Goal: Check status

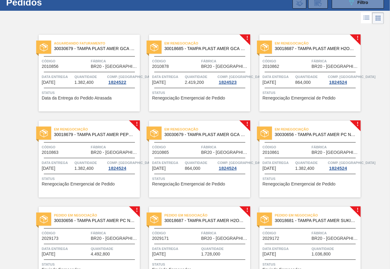
scroll to position [31, 0]
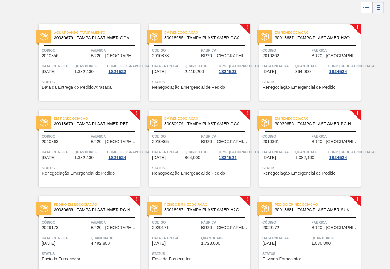
click at [221, 88] on span "Renegociação Emergencial de Pedido" at bounding box center [188, 87] width 73 height 5
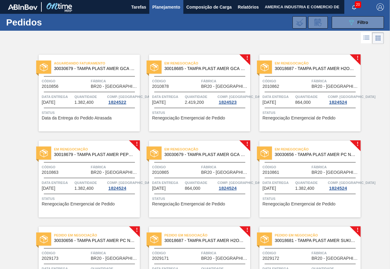
click at [295, 110] on span "Status" at bounding box center [311, 113] width 97 height 6
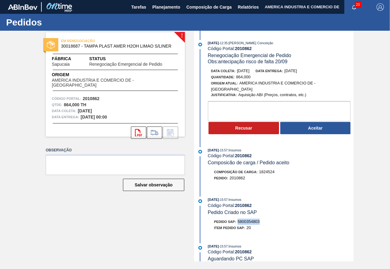
drag, startPoint x: 239, startPoint y: 222, endPoint x: 262, endPoint y: 223, distance: 23.3
click at [262, 223] on div "Pedido SAP: 5800354803" at bounding box center [281, 221] width 146 height 6
copy span "5800354803"
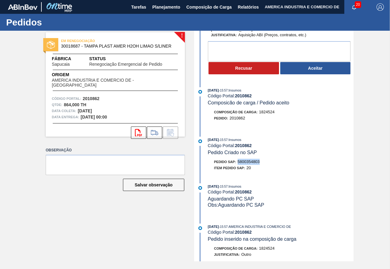
scroll to position [61, 0]
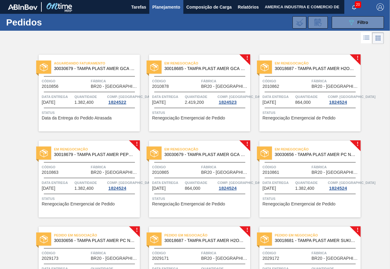
click at [285, 100] on div "Data entrega [DATE]" at bounding box center [278, 99] width 31 height 11
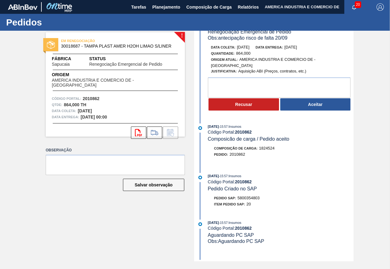
scroll to position [61, 0]
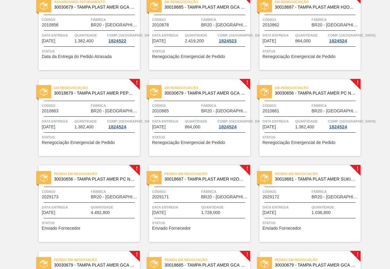
scroll to position [31, 0]
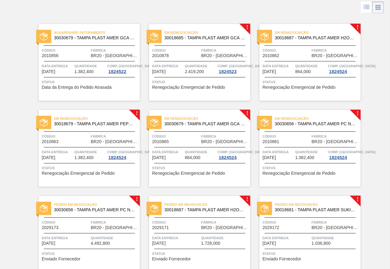
click at [255, 103] on div "!" at bounding box center [251, 110] width 22 height 22
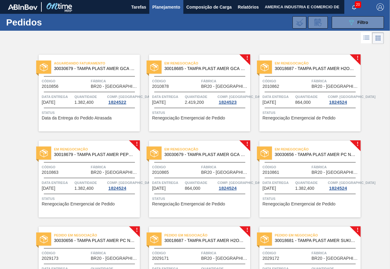
click at [313, 121] on div "Em renegociação 30018687 - TAMPA PLAST AMER H2OH LIMAO S/LINER Código 2010862 F…" at bounding box center [310, 93] width 101 height 77
click at [97, 201] on span "Status" at bounding box center [90, 198] width 97 height 6
click at [207, 200] on span "Status" at bounding box center [200, 198] width 97 height 6
click at [287, 206] on span "Renegociação Emergencial de Pedido" at bounding box center [299, 204] width 73 height 5
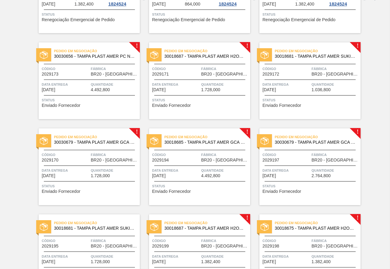
scroll to position [215, 0]
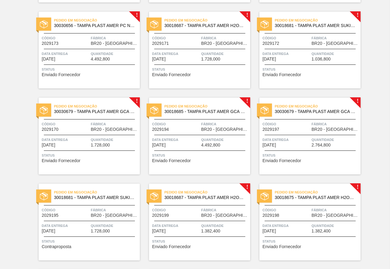
click at [85, 66] on span "Status" at bounding box center [90, 69] width 97 height 6
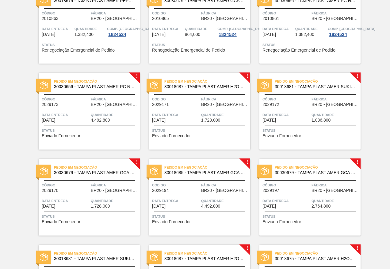
scroll to position [153, 0]
click at [199, 136] on div "Status Enviado Fornecedor" at bounding box center [200, 133] width 97 height 10
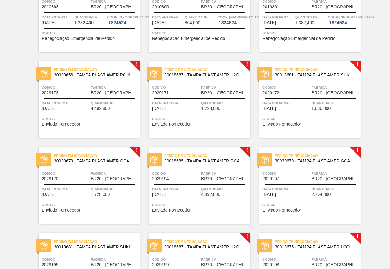
scroll to position [184, 0]
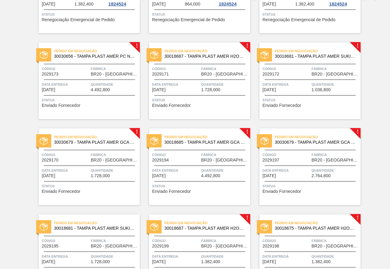
click at [317, 85] on span "Quantidade" at bounding box center [336, 84] width 48 height 6
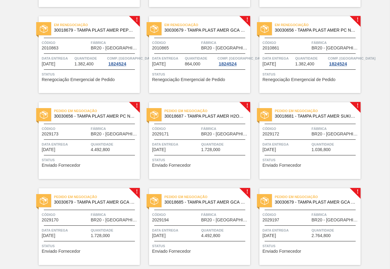
scroll to position [184, 0]
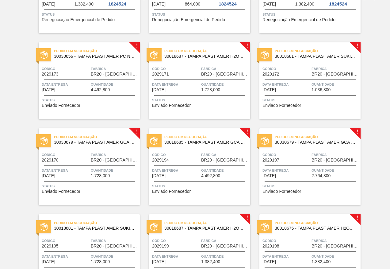
click at [107, 172] on span "Quantidade" at bounding box center [115, 170] width 48 height 6
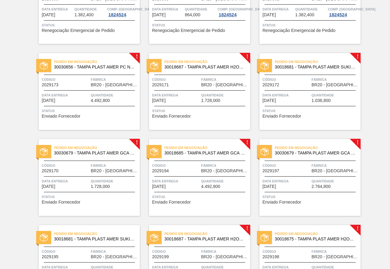
scroll to position [184, 0]
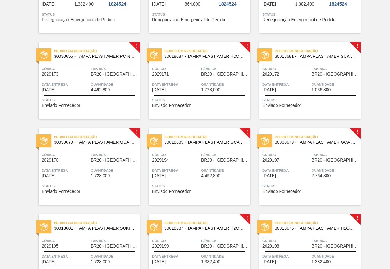
click at [202, 197] on div "Pedido em Negociação 30018685 - TAMPA PLAST AMER GCA S/LINER Código 2029194 Fáb…" at bounding box center [199, 166] width 101 height 77
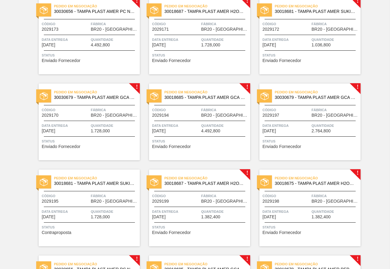
scroll to position [215, 0]
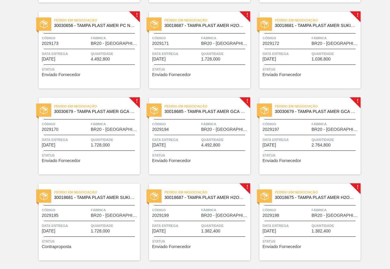
click at [305, 154] on span "Status" at bounding box center [311, 155] width 97 height 6
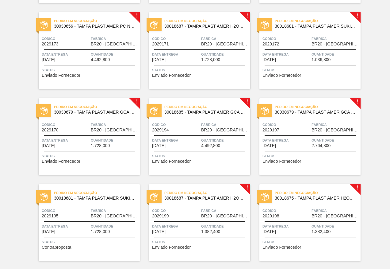
scroll to position [215, 0]
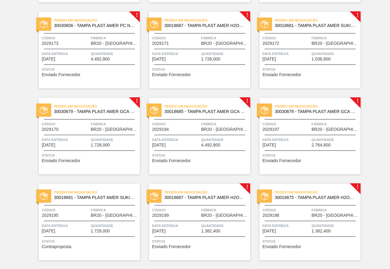
click at [84, 229] on div "Data entrega [DATE]" at bounding box center [66, 227] width 48 height 11
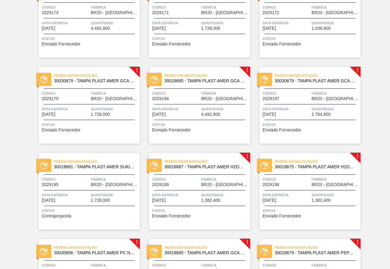
scroll to position [215, 0]
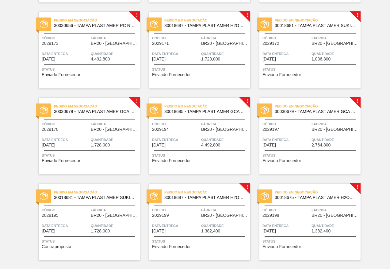
click at [183, 242] on span "Status" at bounding box center [200, 241] width 97 height 6
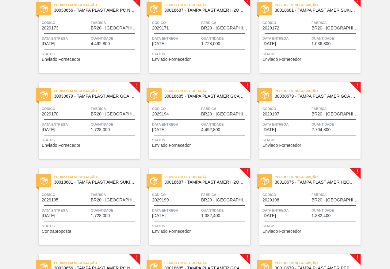
scroll to position [215, 0]
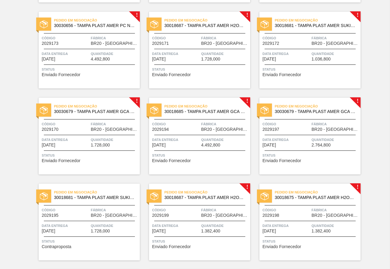
click at [310, 235] on div "Pedido em Negociação 30018675 - TAMPA PLAST AMER H2OH LIMONETO S/LINER Código 2…" at bounding box center [310, 221] width 101 height 77
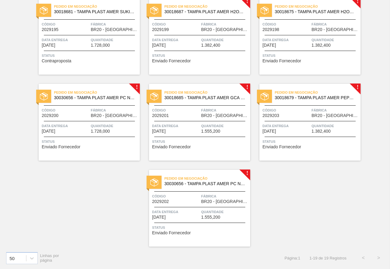
scroll to position [401, 0]
click at [70, 132] on div "Data entrega [DATE]" at bounding box center [66, 127] width 48 height 11
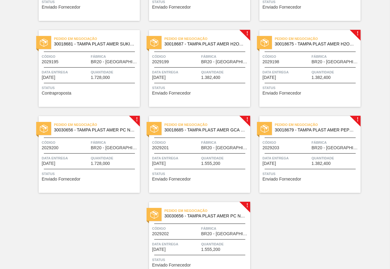
scroll to position [401, 0]
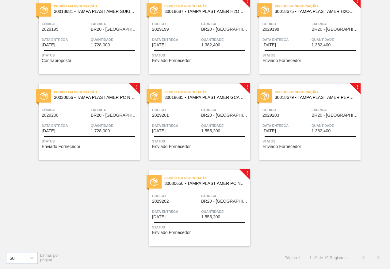
click at [202, 149] on div "Pedido em Negociação 30018685 - TAMPA PLAST AMER GCA S/LINER Código 2029201 Fáb…" at bounding box center [199, 121] width 101 height 77
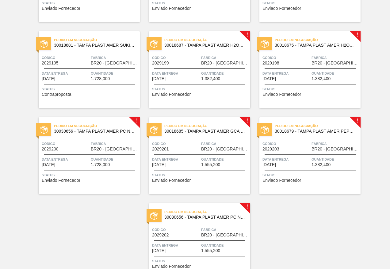
scroll to position [401, 0]
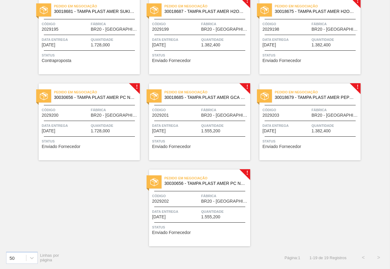
click at [290, 123] on span "Data entrega" at bounding box center [287, 125] width 48 height 6
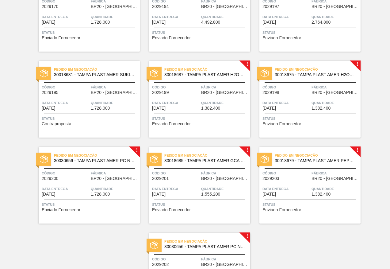
scroll to position [401, 0]
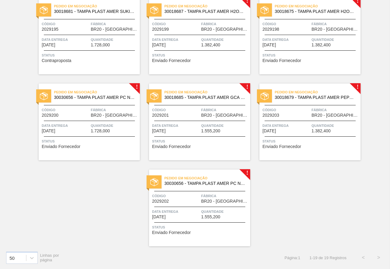
click at [198, 203] on div "Pedido em Negociação 30030656 - TAMPA PLAST AMER PC NIV24 Código 2029202 Fábric…" at bounding box center [199, 207] width 101 height 77
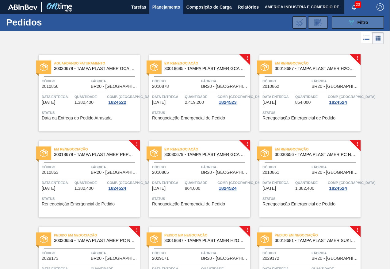
click at [349, 20] on icon "089F7B8B-B2A5-4AFE-B5C0-19BA573D28AC" at bounding box center [351, 22] width 7 height 7
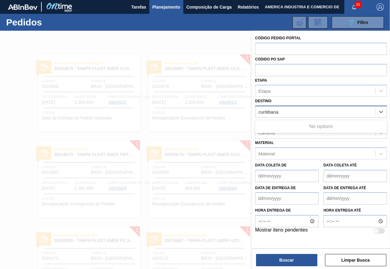
type input "curitibana"
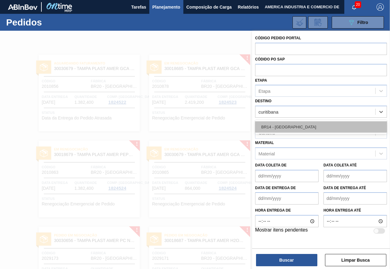
click at [300, 128] on div "BR14 - [GEOGRAPHIC_DATA]" at bounding box center [321, 126] width 132 height 11
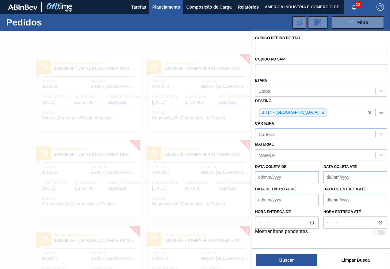
click at [287, 266] on div "Código Pedido Portal Códido PO SAP Etapa Etapa Destino option BR14 - [GEOGRAPHI…" at bounding box center [321, 150] width 138 height 239
click at [287, 262] on button "Buscar" at bounding box center [286, 260] width 61 height 12
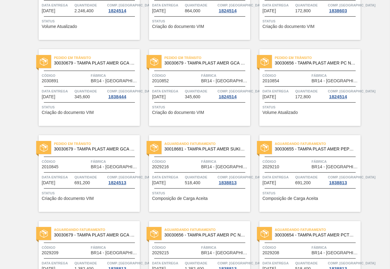
scroll to position [92, 0]
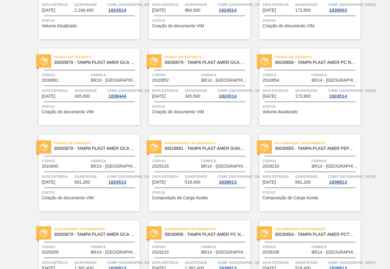
click at [291, 110] on span "Volume Atualizado" at bounding box center [280, 112] width 35 height 5
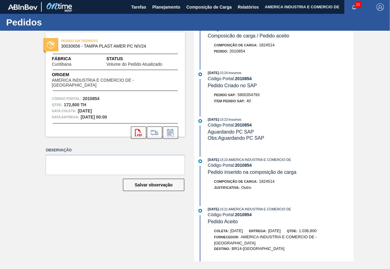
scroll to position [307, 0]
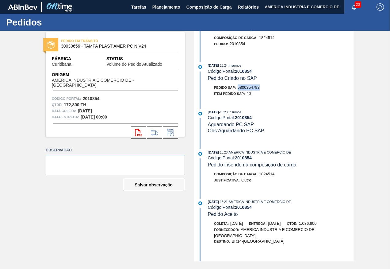
drag, startPoint x: 239, startPoint y: 87, endPoint x: 260, endPoint y: 89, distance: 21.7
click at [260, 89] on span "5800354793" at bounding box center [249, 87] width 22 height 5
copy span "5800354793"
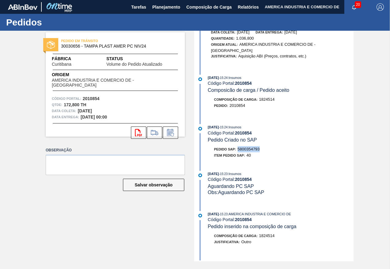
scroll to position [245, 0]
copy span "5800354793"
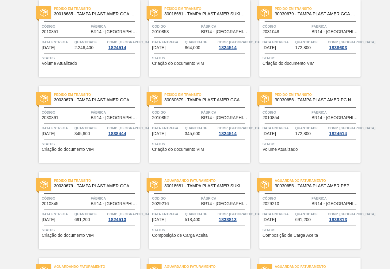
scroll to position [92, 0]
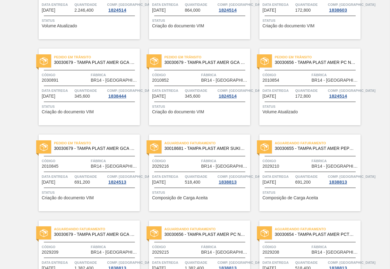
click at [223, 197] on div "Status Composição de Carga Aceita" at bounding box center [200, 194] width 97 height 10
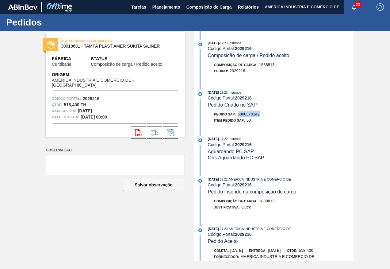
drag, startPoint x: 238, startPoint y: 113, endPoint x: 261, endPoint y: 114, distance: 23.0
click at [261, 114] on div "Pedido SAP: 5800370142" at bounding box center [281, 114] width 146 height 6
copy span "5800370142"
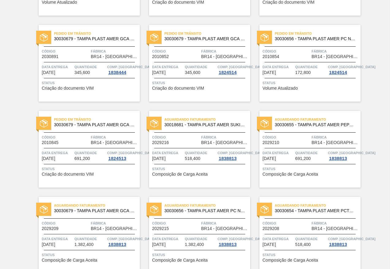
scroll to position [123, 0]
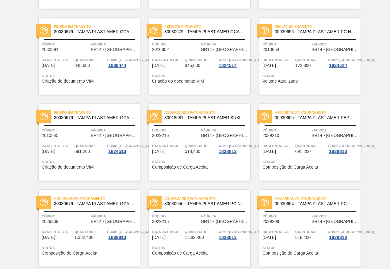
click at [292, 168] on span "Composição de Carga Aceita" at bounding box center [291, 167] width 56 height 5
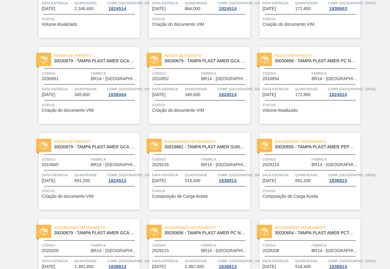
scroll to position [108, 0]
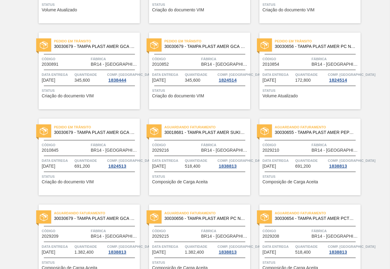
click at [311, 180] on span "Composição de Carga Aceita" at bounding box center [291, 181] width 56 height 5
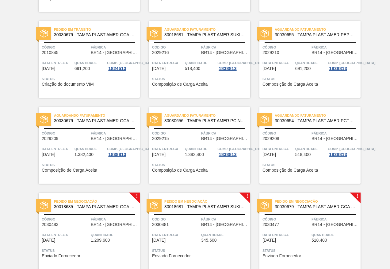
scroll to position [215, 0]
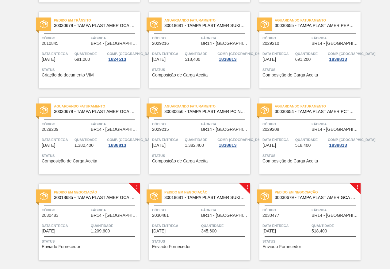
click at [208, 176] on div "! Pedido em Negociação 30018681 - TAMPA PLAST AMER SUKITA S/LINER Código 203048…" at bounding box center [195, 217] width 110 height 86
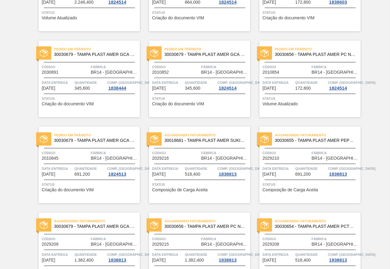
scroll to position [131, 0]
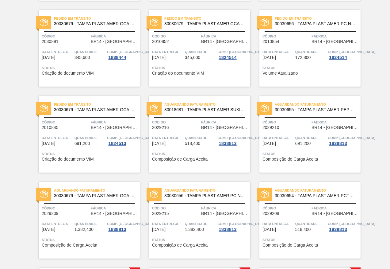
click at [302, 165] on div "Aguardando Faturamento 30030655 - TAMPA PLAST AMER PEPSI ZERO NIV24 Código 2029…" at bounding box center [310, 134] width 101 height 77
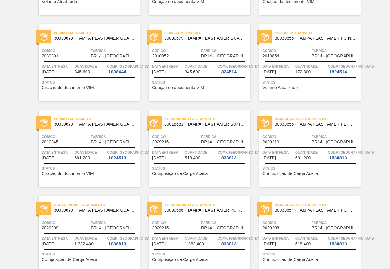
scroll to position [153, 0]
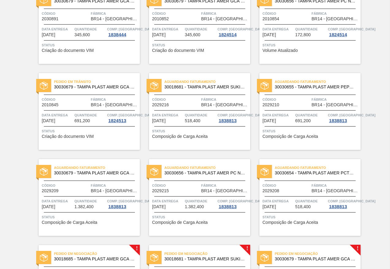
click at [90, 206] on span "1.382,400" at bounding box center [84, 206] width 19 height 5
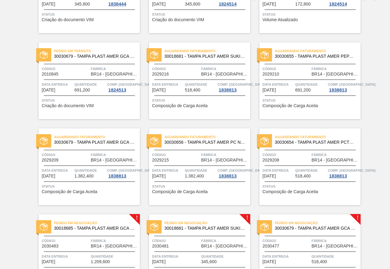
click at [193, 160] on div "Código 2029215" at bounding box center [176, 157] width 48 height 11
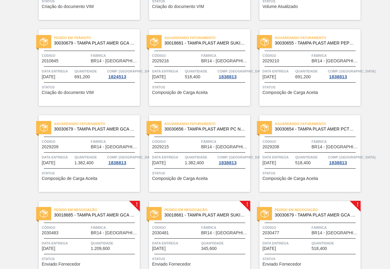
scroll to position [192, 0]
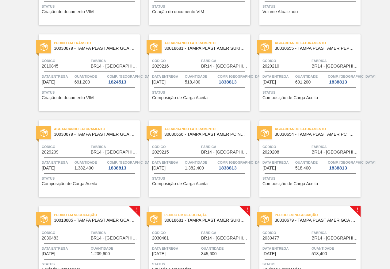
click at [308, 175] on div "Aguardando Faturamento 30030654 - TAMPA PLAST AMER PCTW NIV24 Código 2029208 Fá…" at bounding box center [310, 158] width 101 height 77
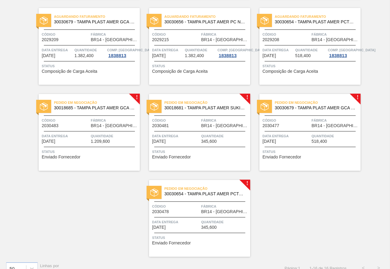
scroll to position [307, 0]
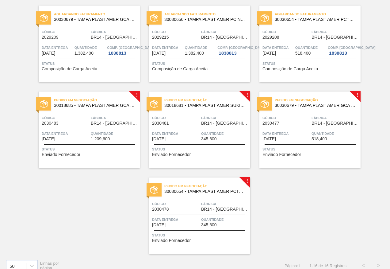
click at [88, 146] on span "Status" at bounding box center [90, 149] width 97 height 6
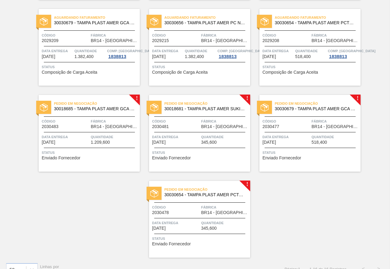
scroll to position [315, 0]
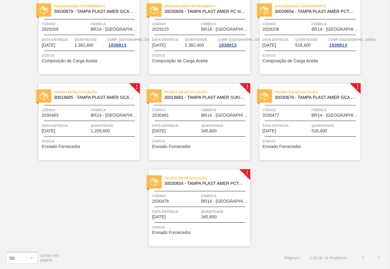
click at [194, 141] on span "Status" at bounding box center [200, 141] width 97 height 6
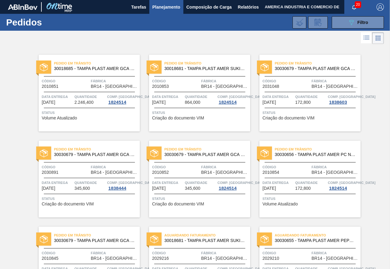
click at [295, 201] on span "Status" at bounding box center [311, 198] width 97 height 6
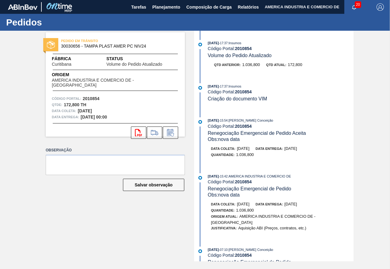
click at [79, 147] on label "Observação" at bounding box center [115, 150] width 139 height 9
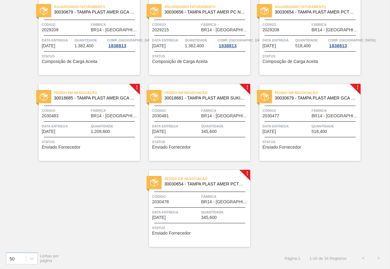
scroll to position [315, 0]
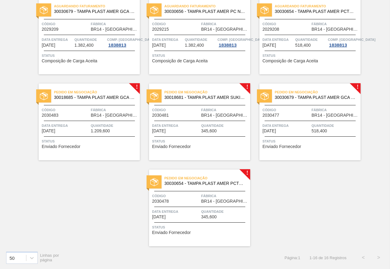
click at [296, 129] on div "Data entrega [DATE]" at bounding box center [287, 127] width 48 height 11
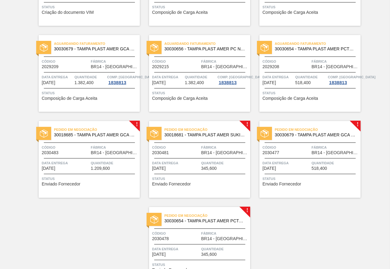
scroll to position [307, 0]
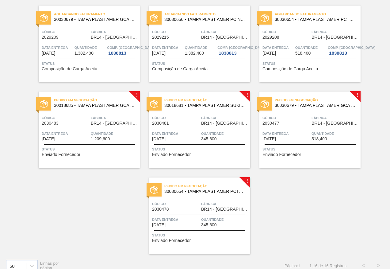
click at [199, 228] on div "Pedido em Negociação 30030654 - TAMPA PLAST AMER PCTW NIV24 Código 2030478 Fábr…" at bounding box center [199, 215] width 101 height 77
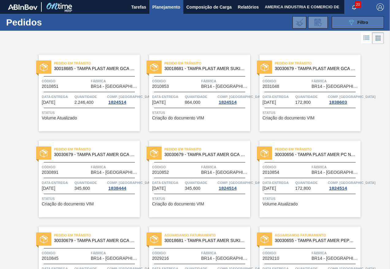
click at [347, 27] on button "089F7B8B-B2A5-4AFE-B5C0-19BA573D28AC Filtro" at bounding box center [358, 22] width 52 height 12
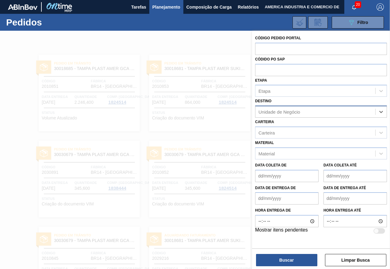
click at [330, 111] on div "Unidade de Negócio" at bounding box center [316, 111] width 120 height 9
type input "VIAMÃO"
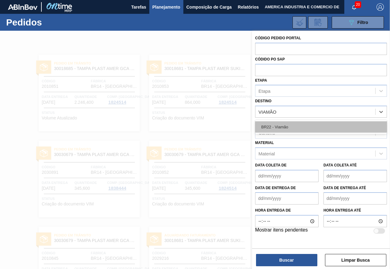
click at [291, 123] on div "BR22 - Viamão" at bounding box center [321, 126] width 132 height 11
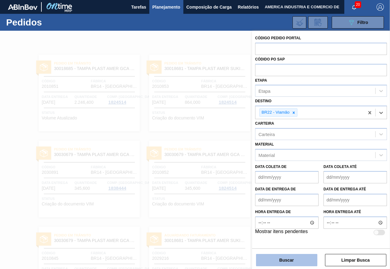
click at [299, 263] on button "Buscar" at bounding box center [286, 260] width 61 height 12
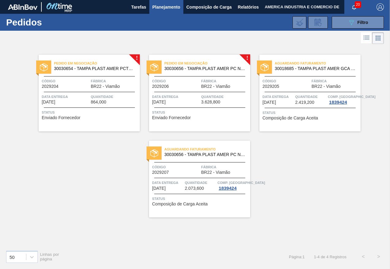
click at [106, 117] on div "Status Enviado Fornecedor" at bounding box center [90, 114] width 97 height 10
click at [204, 87] on span "BR22 - Viamão" at bounding box center [215, 86] width 29 height 5
click at [299, 109] on div "Aguardando Faturamento 30018685 - TAMPA PLAST AMER GCA S/LINER Código 2029205 F…" at bounding box center [310, 93] width 101 height 77
click at [198, 161] on div "Aguardando Faturamento 30030656 - TAMPA PLAST AMER PC NIV24 Código 2029207 Fábr…" at bounding box center [199, 178] width 101 height 77
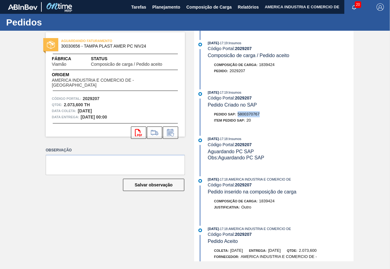
drag, startPoint x: 239, startPoint y: 112, endPoint x: 260, endPoint y: 114, distance: 21.3
click at [260, 114] on span "5800370767" at bounding box center [249, 114] width 22 height 5
copy span "5800370767"
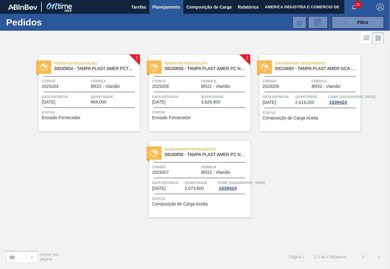
click at [284, 105] on div "Data entrega [DATE]" at bounding box center [278, 99] width 31 height 11
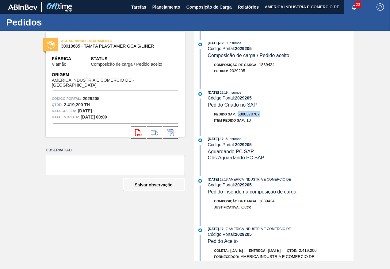
drag, startPoint x: 239, startPoint y: 112, endPoint x: 260, endPoint y: 115, distance: 20.7
click at [260, 115] on span "5800370767" at bounding box center [249, 114] width 22 height 5
copy span "5800370767"
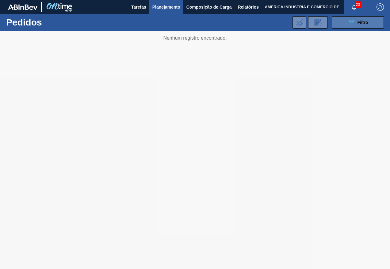
click at [349, 23] on icon "089F7B8B-B2A5-4AFE-B5C0-19BA573D28AC" at bounding box center [351, 22] width 7 height 7
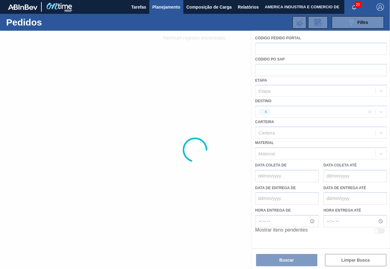
click at [328, 111] on div at bounding box center [195, 150] width 390 height 238
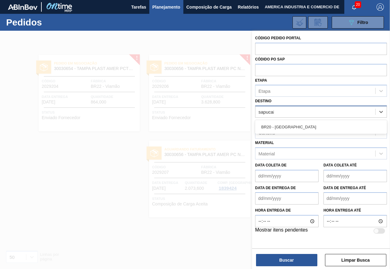
type input "sapucaia"
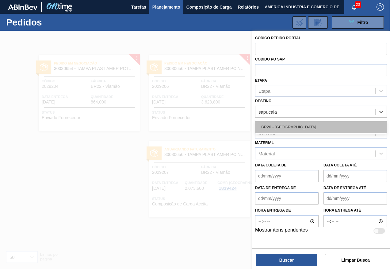
click at [317, 122] on div "BR20 - [GEOGRAPHIC_DATA]" at bounding box center [321, 126] width 132 height 11
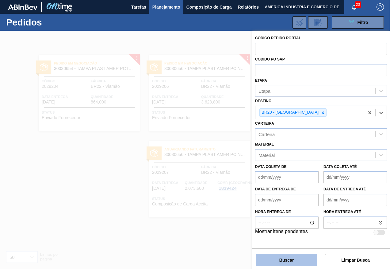
click at [297, 263] on button "Buscar" at bounding box center [286, 260] width 61 height 12
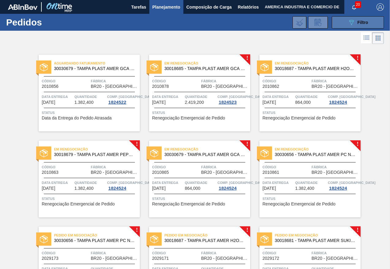
click at [360, 19] on div "089F7B8B-B2A5-4AFE-B5C0-19BA573D28AC Filtro" at bounding box center [358, 22] width 21 height 7
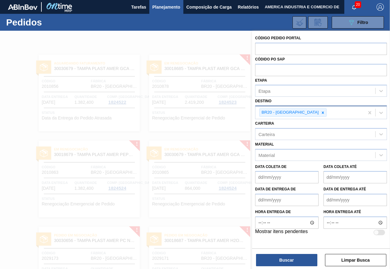
drag, startPoint x: 370, startPoint y: 112, endPoint x: 356, endPoint y: 113, distance: 14.2
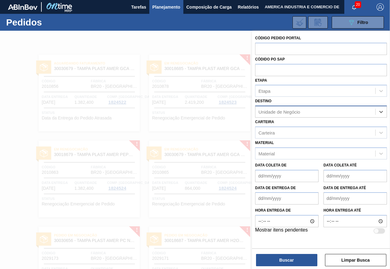
click at [330, 112] on div "Unidade de Negócio" at bounding box center [316, 111] width 120 height 9
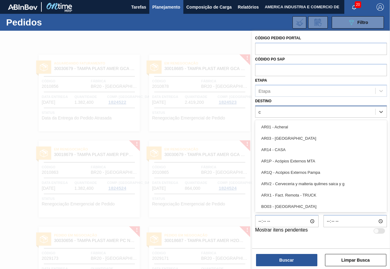
type input "cu"
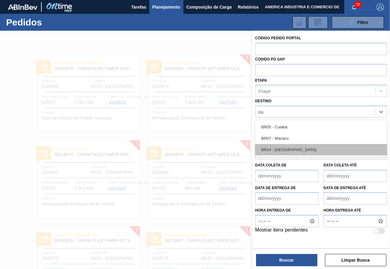
click at [284, 148] on div "BR14 - [GEOGRAPHIC_DATA]" at bounding box center [321, 149] width 132 height 11
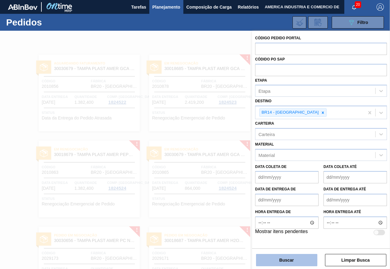
click at [280, 260] on button "Buscar" at bounding box center [286, 260] width 61 height 12
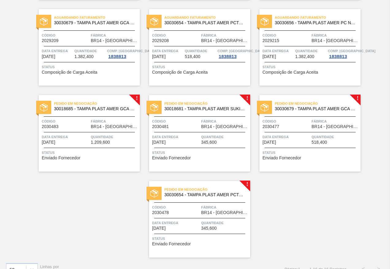
scroll to position [307, 0]
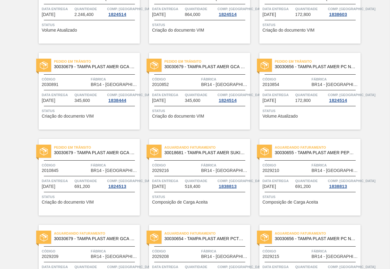
scroll to position [0, 0]
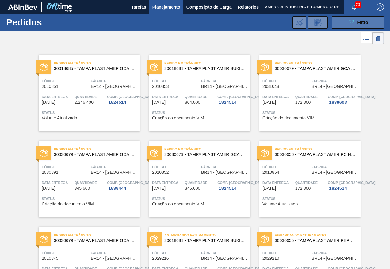
click at [343, 24] on button "089F7B8B-B2A5-4AFE-B5C0-19BA573D28AC Filtro" at bounding box center [358, 22] width 52 height 12
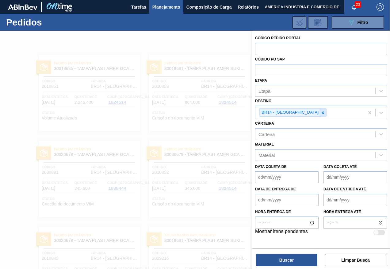
click at [321, 112] on icon at bounding box center [323, 112] width 4 height 4
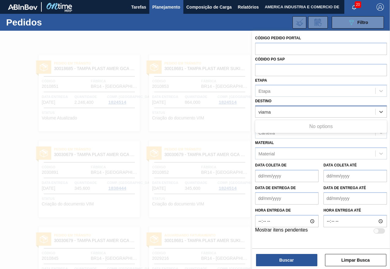
type input "viam"
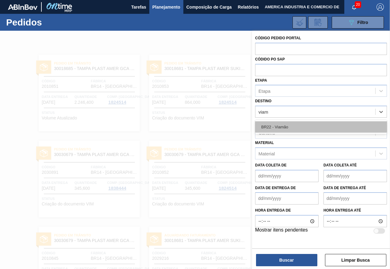
click at [324, 124] on div "BR22 - Viamão" at bounding box center [321, 126] width 132 height 11
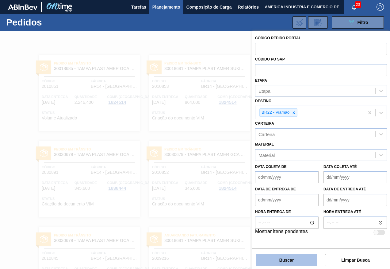
click at [292, 260] on button "Buscar" at bounding box center [286, 260] width 61 height 12
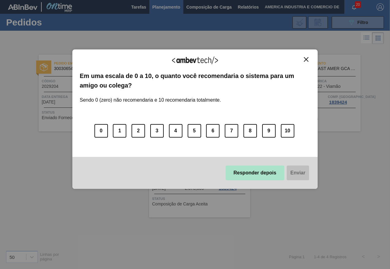
click at [241, 175] on button "Responder depois" at bounding box center [255, 172] width 59 height 15
